Goal: Check status: Check status

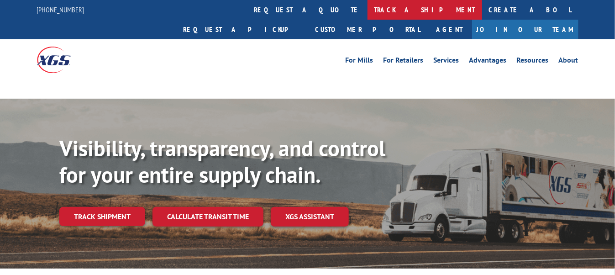
click at [367, 12] on link "track a shipment" at bounding box center [424, 10] width 115 height 20
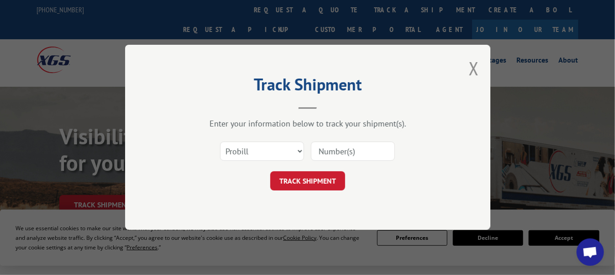
click at [341, 155] on input at bounding box center [353, 151] width 84 height 19
paste input "871461"
type input "871461"
click at [311, 184] on button "TRACK SHIPMENT" at bounding box center [307, 181] width 75 height 19
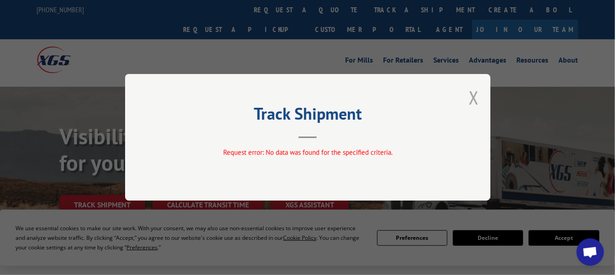
click at [474, 97] on button "Close modal" at bounding box center [474, 97] width 10 height 24
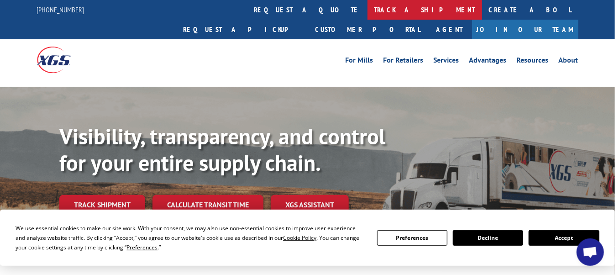
click at [367, 9] on link "track a shipment" at bounding box center [424, 10] width 115 height 20
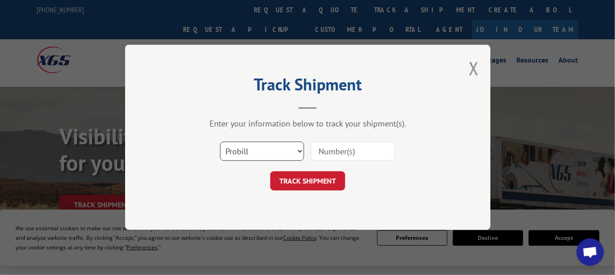
click at [264, 158] on select "Select category... Probill BOL PO" at bounding box center [262, 151] width 84 height 19
select select "bol"
click at [220, 142] on select "Select category... Probill BOL PO" at bounding box center [262, 151] width 84 height 19
click at [335, 147] on input at bounding box center [353, 151] width 84 height 19
paste input "871461"
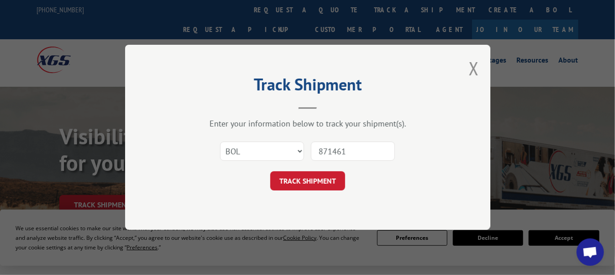
type input "871461"
click at [311, 182] on button "TRACK SHIPMENT" at bounding box center [307, 181] width 75 height 19
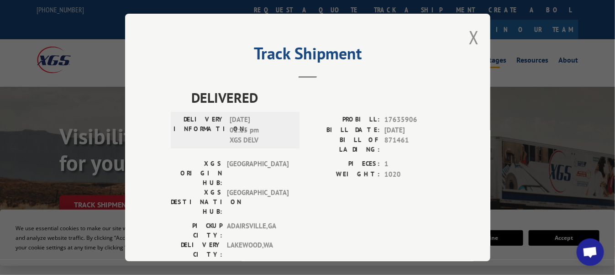
click at [474, 35] on button "Close modal" at bounding box center [474, 37] width 10 height 24
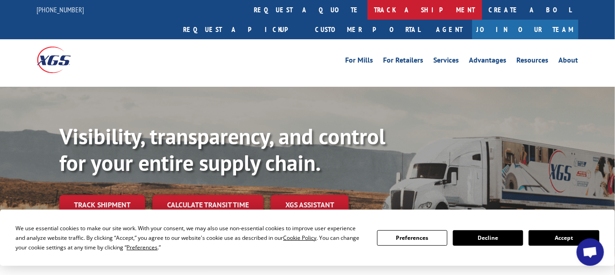
click at [367, 11] on link "track a shipment" at bounding box center [424, 10] width 115 height 20
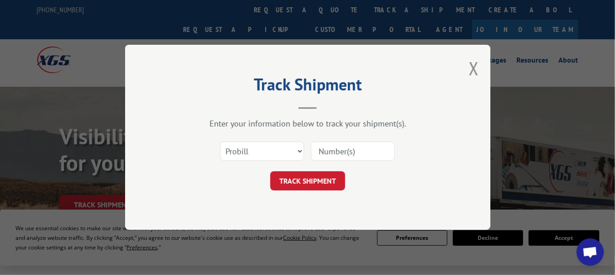
click at [355, 153] on input at bounding box center [353, 151] width 84 height 19
paste input "886305"
type input "886305"
click at [292, 145] on select "Select category... Probill BOL PO" at bounding box center [262, 151] width 84 height 19
select select "bol"
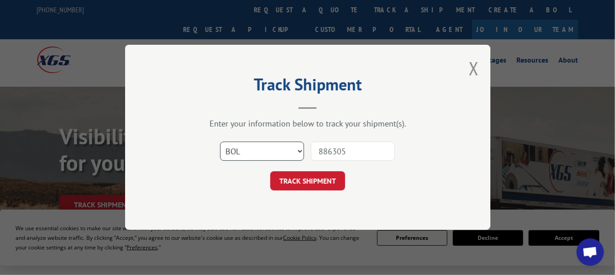
click at [220, 142] on select "Select category... Probill BOL PO" at bounding box center [262, 151] width 84 height 19
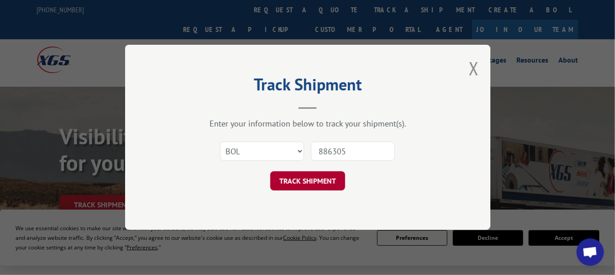
click at [310, 180] on button "TRACK SHIPMENT" at bounding box center [307, 181] width 75 height 19
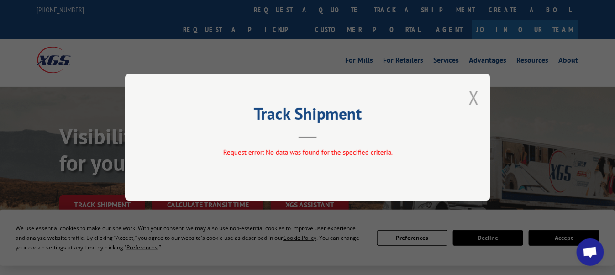
click at [472, 97] on button "Close modal" at bounding box center [474, 97] width 10 height 24
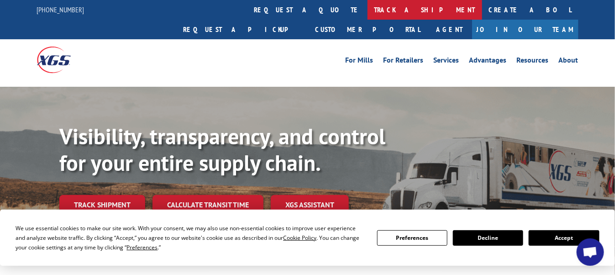
click at [367, 10] on link "track a shipment" at bounding box center [424, 10] width 115 height 20
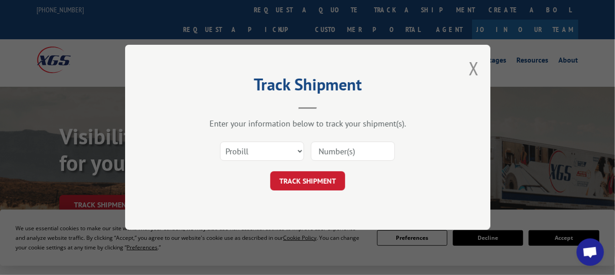
click at [334, 150] on input at bounding box center [353, 151] width 84 height 19
paste input "886305"
type input "886305"
click at [311, 179] on button "TRACK SHIPMENT" at bounding box center [307, 181] width 75 height 19
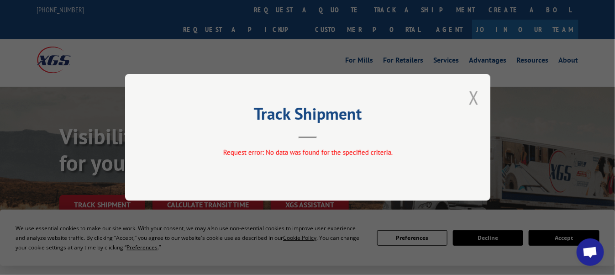
click at [474, 96] on button "Close modal" at bounding box center [474, 97] width 10 height 24
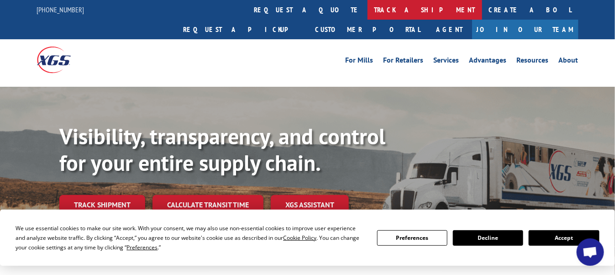
click at [367, 9] on link "track a shipment" at bounding box center [424, 10] width 115 height 20
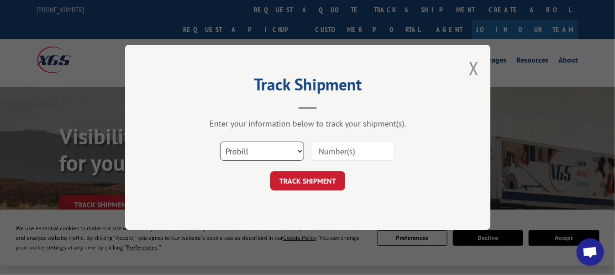
click at [254, 154] on select "Select category... Probill BOL PO" at bounding box center [262, 151] width 84 height 19
select select "bol"
click at [220, 142] on select "Select category... Probill BOL PO" at bounding box center [262, 151] width 84 height 19
click at [355, 151] on input at bounding box center [353, 151] width 84 height 19
paste input "886305"
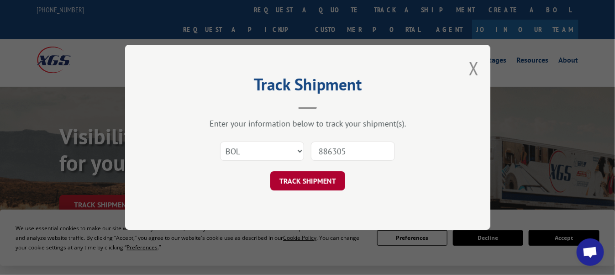
type input "886305"
click at [324, 177] on button "TRACK SHIPMENT" at bounding box center [307, 181] width 75 height 19
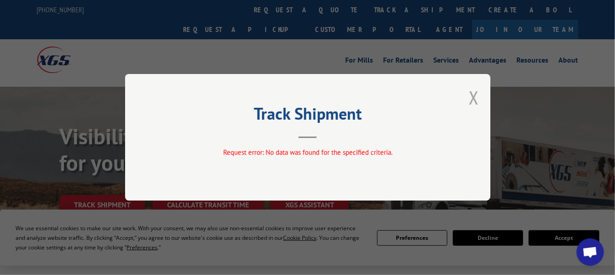
click at [473, 97] on button "Close modal" at bounding box center [474, 97] width 10 height 24
